Goal: Task Accomplishment & Management: Use online tool/utility

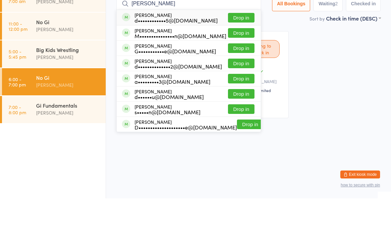
type input "[PERSON_NAME]"
click at [233, 106] on button "Drop in" at bounding box center [241, 111] width 27 height 10
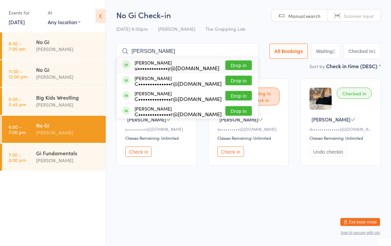
type input "[PERSON_NAME]"
click at [237, 61] on button "Drop in" at bounding box center [239, 66] width 27 height 10
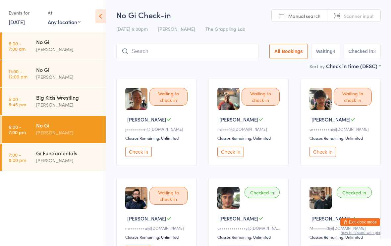
click at [175, 57] on input "search" at bounding box center [187, 51] width 142 height 15
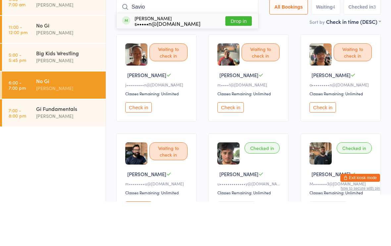
type input "Savio"
click at [196, 58] on div "[PERSON_NAME] s•••••n@[DOMAIN_NAME] Drop in" at bounding box center [188, 65] width 142 height 15
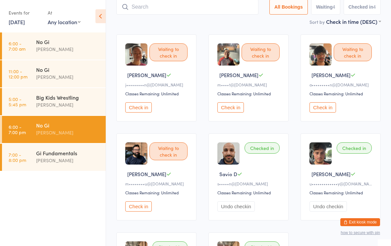
scroll to position [44, 0]
click at [372, 9] on button "Checked in 4" at bounding box center [362, 7] width 37 height 15
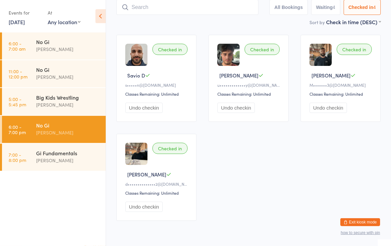
click at [207, 6] on input "search" at bounding box center [187, 7] width 142 height 15
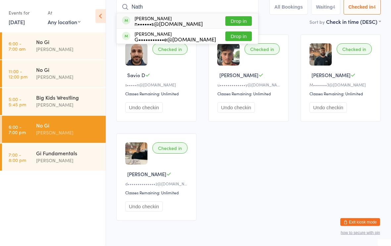
type input "Nath"
click at [181, 19] on div "[PERSON_NAME] n••••••s@[DOMAIN_NAME]" at bounding box center [169, 21] width 68 height 11
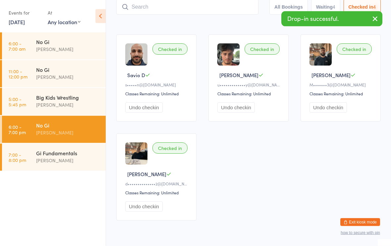
scroll to position [44, 0]
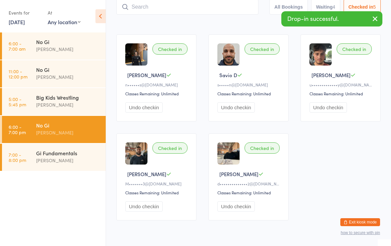
click at [378, 17] on icon "button" at bounding box center [376, 19] width 8 height 8
